Goal: Task Accomplishment & Management: Use online tool/utility

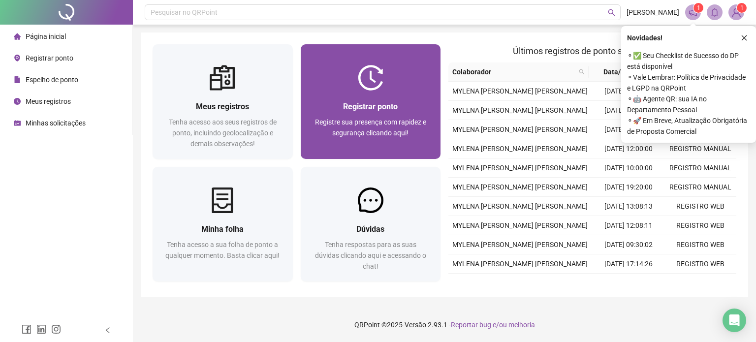
click at [402, 101] on div "Registrar ponto" at bounding box center [371, 106] width 117 height 12
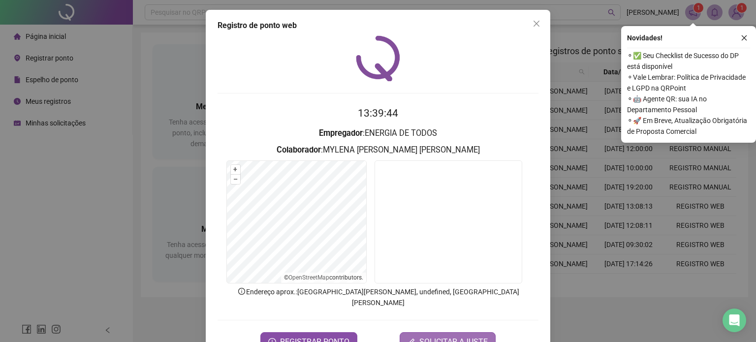
click at [455, 336] on span "SOLICITAR AJUSTE" at bounding box center [454, 342] width 68 height 12
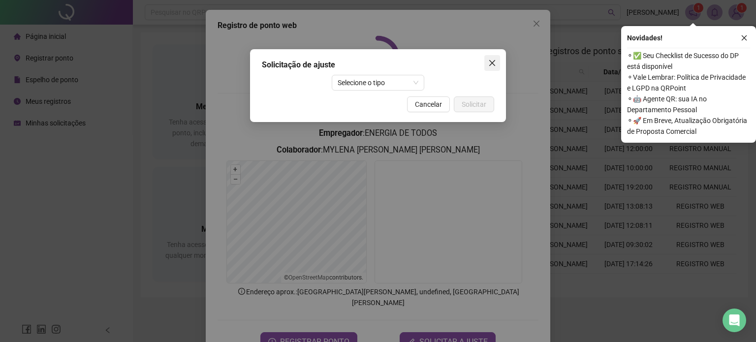
click at [494, 62] on icon "close" at bounding box center [493, 63] width 8 height 8
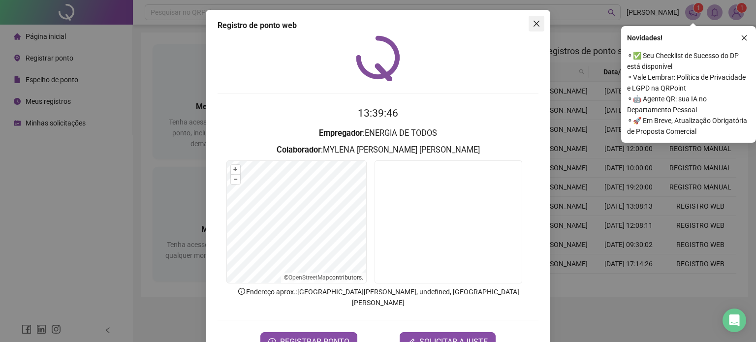
click at [534, 20] on icon "close" at bounding box center [537, 24] width 8 height 8
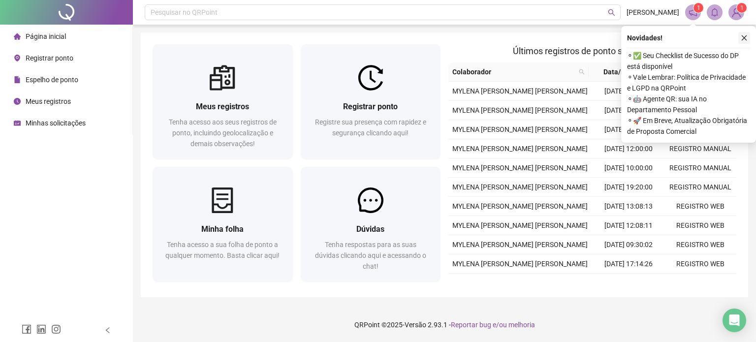
click at [744, 39] on icon "close" at bounding box center [744, 37] width 7 height 7
drag, startPoint x: 748, startPoint y: 36, endPoint x: 746, endPoint y: 43, distance: 7.1
click at [748, 36] on icon "close" at bounding box center [744, 37] width 7 height 7
click at [742, 41] on button "button" at bounding box center [745, 38] width 12 height 12
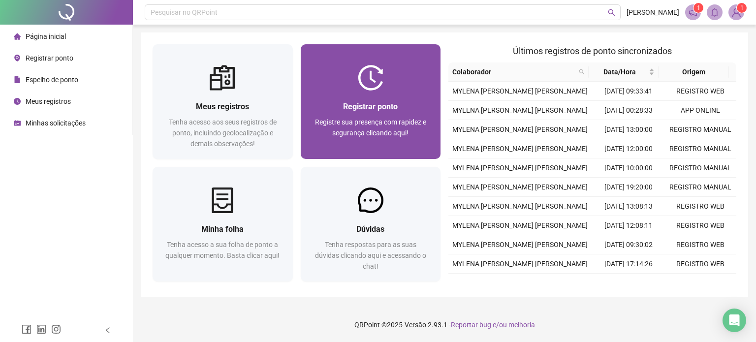
click at [386, 76] on div at bounding box center [371, 78] width 140 height 26
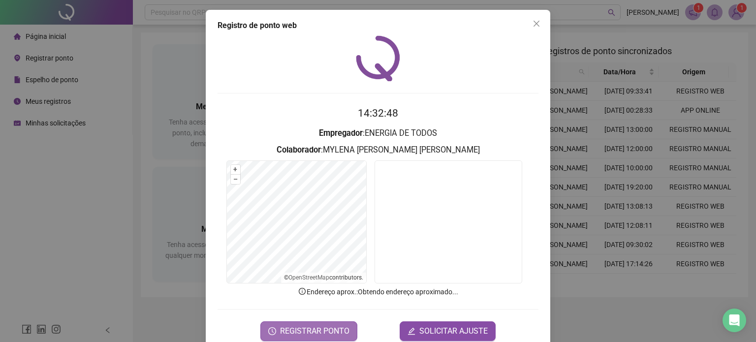
click at [323, 332] on span "REGISTRAR PONTO" at bounding box center [314, 332] width 69 height 12
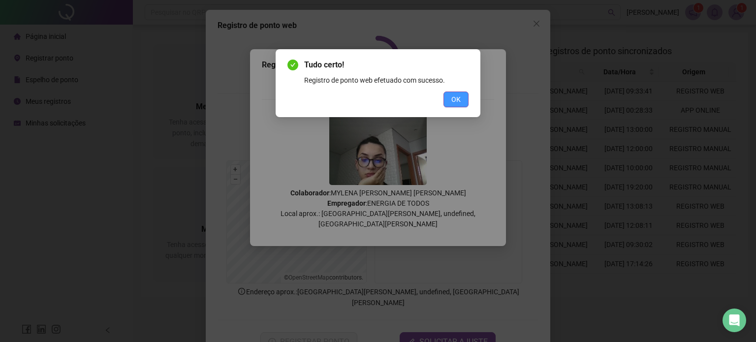
drag, startPoint x: 466, startPoint y: 106, endPoint x: 494, endPoint y: 84, distance: 36.2
click at [465, 106] on button "OK" at bounding box center [456, 100] width 25 height 16
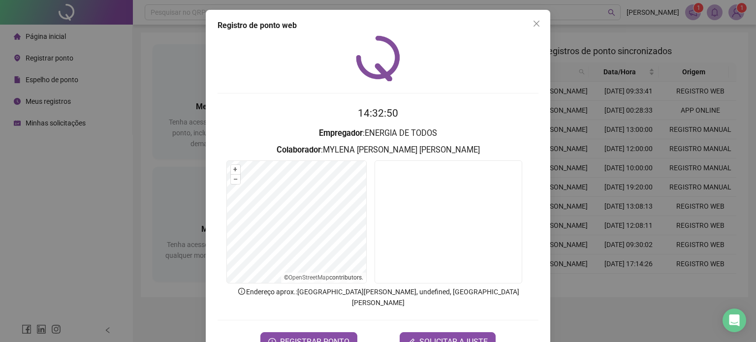
click at [533, 23] on icon "close" at bounding box center [537, 24] width 8 height 8
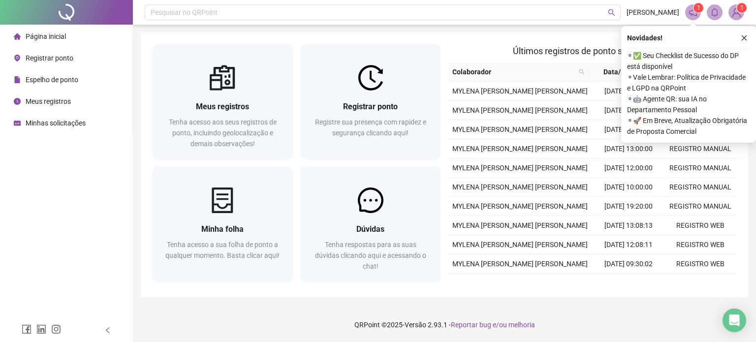
click at [746, 40] on icon "close" at bounding box center [744, 37] width 7 height 7
click at [742, 35] on icon "close" at bounding box center [744, 37] width 7 height 7
click at [741, 37] on icon "close" at bounding box center [744, 37] width 7 height 7
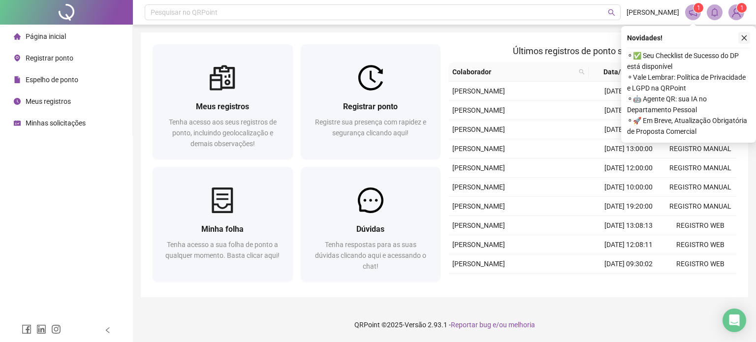
click at [747, 38] on icon "close" at bounding box center [744, 37] width 7 height 7
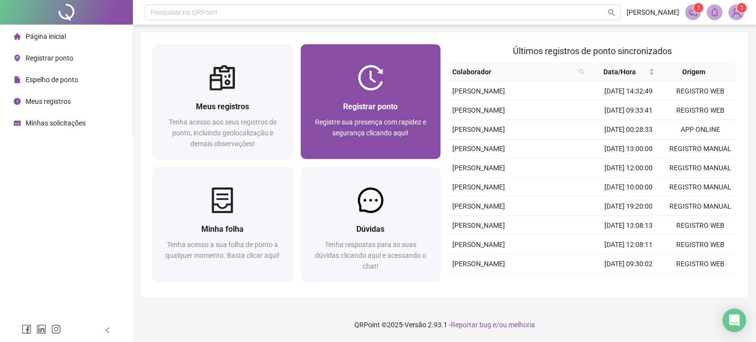
click at [384, 105] on span "Registrar ponto" at bounding box center [370, 106] width 55 height 9
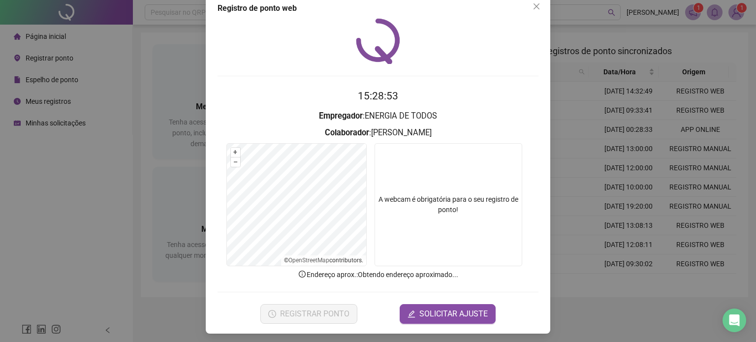
scroll to position [20, 0]
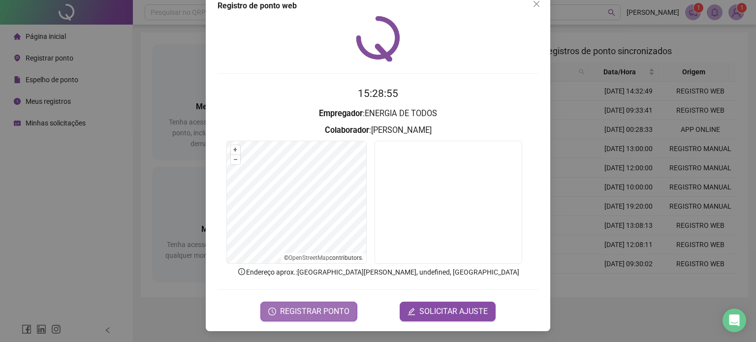
click at [307, 308] on span "REGISTRAR PONTO" at bounding box center [314, 312] width 69 height 12
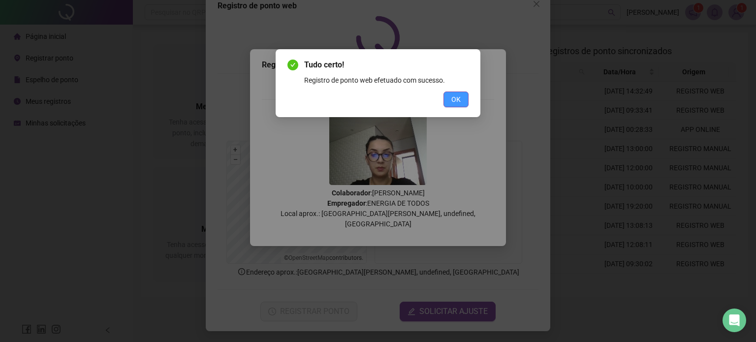
click at [455, 104] on span "OK" at bounding box center [456, 99] width 9 height 11
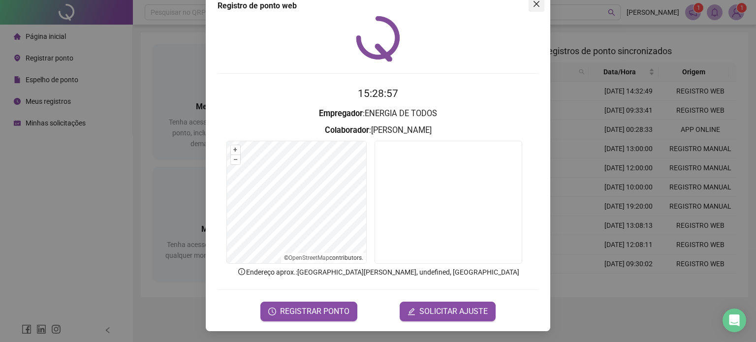
click at [533, 3] on icon "close" at bounding box center [537, 4] width 8 height 8
